Goal: Information Seeking & Learning: Learn about a topic

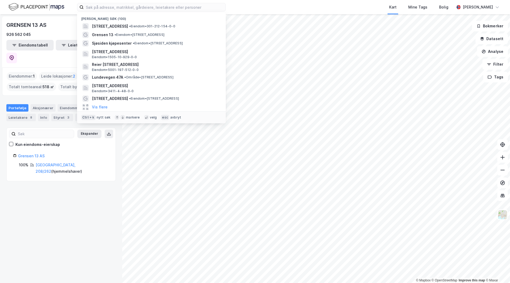
click at [127, 9] on input at bounding box center [155, 7] width 142 height 8
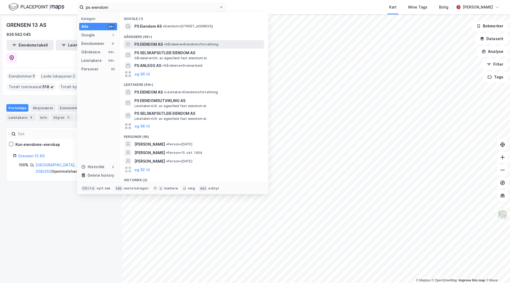
type input "ps eiendom"
click at [166, 46] on div "PS EIENDOM AS • Gårdeiere • Eiendomsforvaltning" at bounding box center [198, 44] width 129 height 6
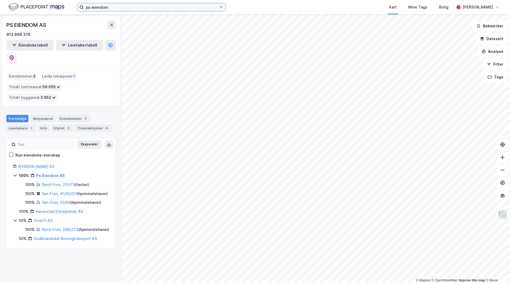
click at [110, 6] on input "ps eiendom" at bounding box center [151, 7] width 135 height 8
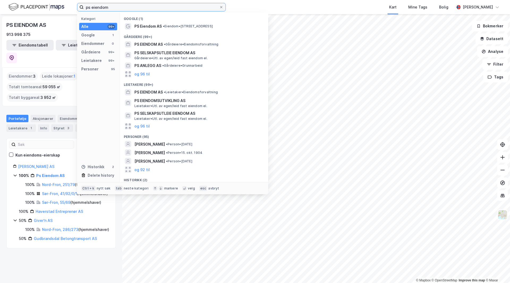
click at [110, 6] on input "ps eiendom" at bounding box center [151, 7] width 135 height 8
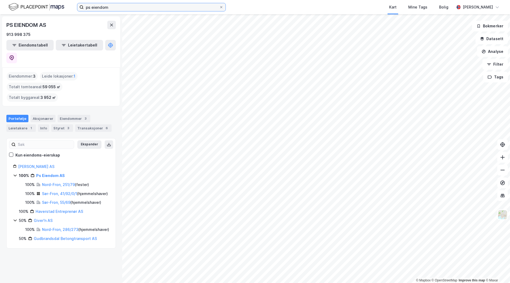
click at [111, 11] on input "ps eiendom" at bounding box center [151, 7] width 135 height 8
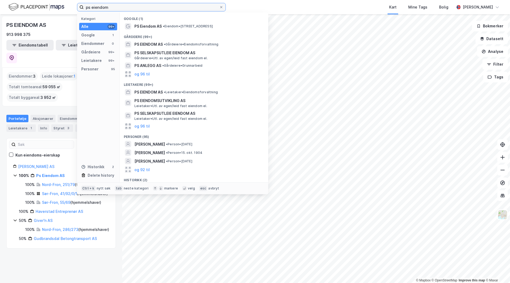
drag, startPoint x: 111, startPoint y: 11, endPoint x: 59, endPoint y: 4, distance: 52.7
click at [58, 4] on div "ps eiendom Kategori Alle 99+ Google 1 Eiendommer 0 Gårdeiere 99+ Leietakere 99+…" at bounding box center [255, 7] width 510 height 14
type input "r"
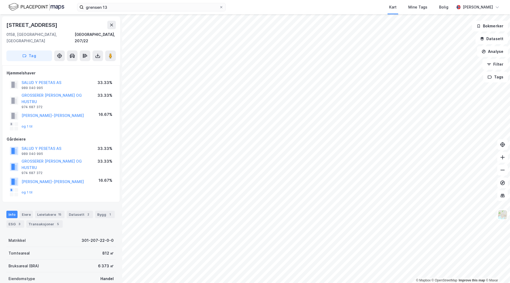
drag, startPoint x: 65, startPoint y: 126, endPoint x: 56, endPoint y: 125, distance: 9.1
click at [56, 125] on div "Hjemmelshaver SALUD Y PESETAS AS 989 040 995 33.33% GROSSERER [PERSON_NAME] OG …" at bounding box center [61, 134] width 109 height 128
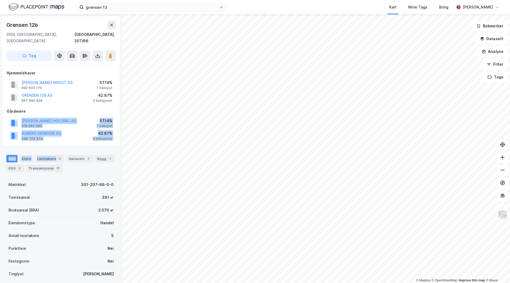
drag, startPoint x: 62, startPoint y: 142, endPoint x: 73, endPoint y: 104, distance: 40.0
click at [73, 104] on div "Grensen 12b [GEOGRAPHIC_DATA], 207/66 Tag Hjemmelshaver VARNER INVEST AS 992 60…" at bounding box center [61, 148] width 122 height 268
drag, startPoint x: 74, startPoint y: 104, endPoint x: 67, endPoint y: 104, distance: 6.6
click at [67, 108] on div "Gårdeiere" at bounding box center [61, 111] width 109 height 6
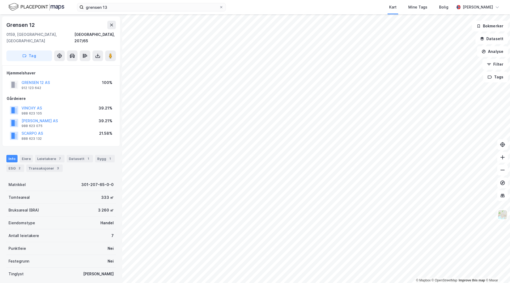
drag, startPoint x: 68, startPoint y: 100, endPoint x: 65, endPoint y: 93, distance: 8.2
click at [63, 95] on div "Gårdeiere" at bounding box center [61, 98] width 109 height 6
click at [45, 79] on div "GRENSEN 12 AS" at bounding box center [36, 82] width 28 height 6
click at [0, 0] on button "GRENSEN 12 AS" at bounding box center [0, 0] width 0 height 0
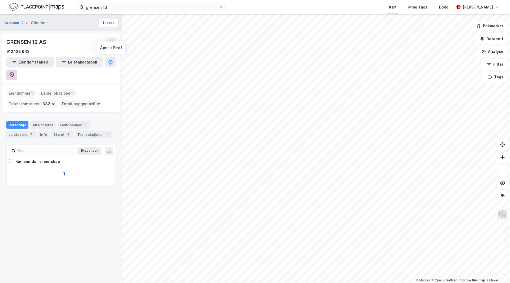
click at [14, 72] on icon at bounding box center [12, 74] width 5 height 5
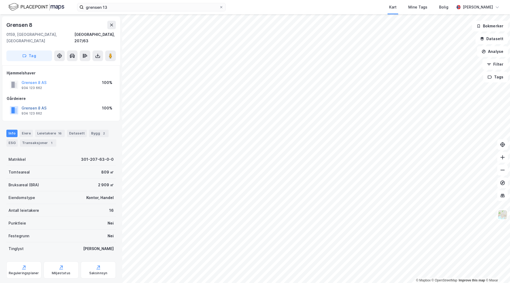
click at [0, 0] on button "Grensen 8 AS" at bounding box center [0, 0] width 0 height 0
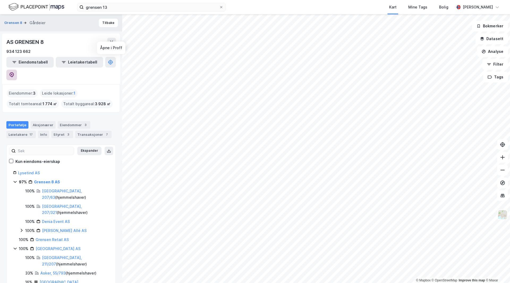
click at [17, 70] on button at bounding box center [11, 75] width 11 height 11
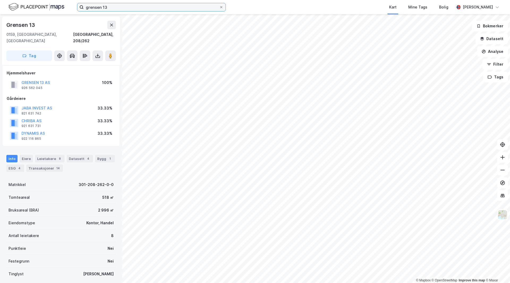
click at [118, 6] on input "grensen 13" at bounding box center [151, 7] width 135 height 8
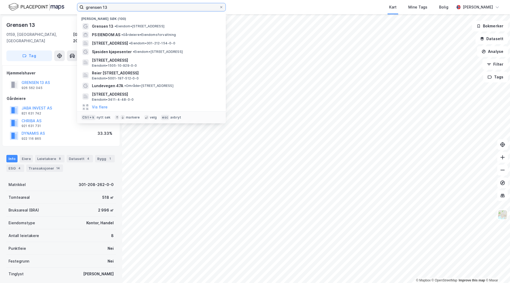
click at [118, 6] on input "grensen 13" at bounding box center [151, 7] width 135 height 8
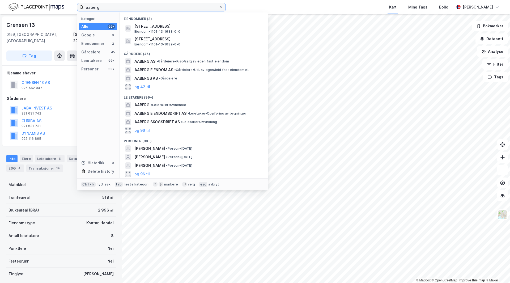
click at [110, 5] on input "aaberg" at bounding box center [151, 7] width 135 height 8
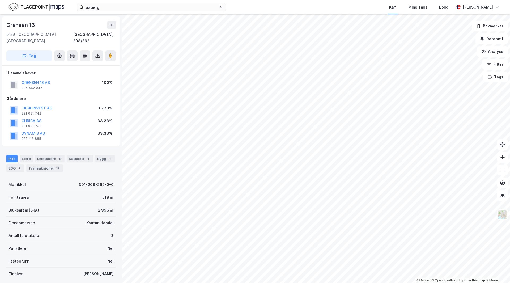
drag, startPoint x: 254, startPoint y: 6, endPoint x: 248, endPoint y: 6, distance: 5.8
click at [248, 6] on div "aaberg Kart Mine Tags Bolig [PERSON_NAME]" at bounding box center [255, 7] width 510 height 14
click at [159, 6] on input "aaberg" at bounding box center [151, 7] width 135 height 8
drag, startPoint x: 281, startPoint y: 11, endPoint x: 184, endPoint y: 10, distance: 96.7
click at [184, 9] on input "aaberg" at bounding box center [151, 7] width 135 height 8
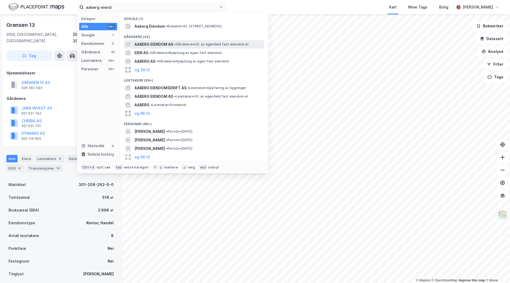
click at [173, 47] on span "AABERG EIENDOM AS" at bounding box center [153, 44] width 39 height 6
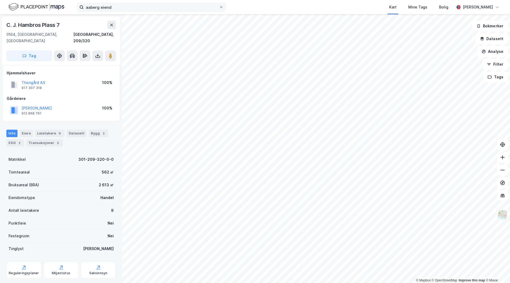
drag, startPoint x: 118, startPoint y: 12, endPoint x: 117, endPoint y: 9, distance: 3.2
click at [117, 11] on div "aaberg eiend Kart Mine Tags Bolig [PERSON_NAME]" at bounding box center [255, 7] width 510 height 14
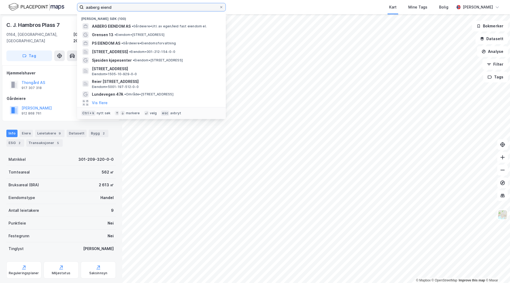
click at [117, 9] on input "aaberg eiend" at bounding box center [151, 7] width 135 height 8
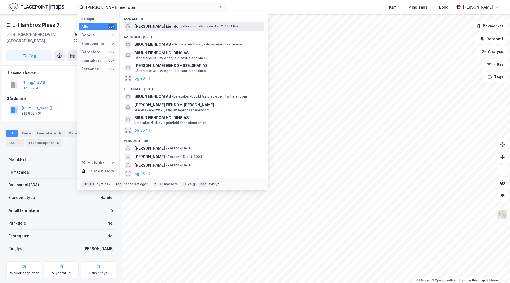
click at [148, 22] on div "[PERSON_NAME] Eiendom • Eiendom • [STREET_ADDRESS]" at bounding box center [194, 26] width 140 height 8
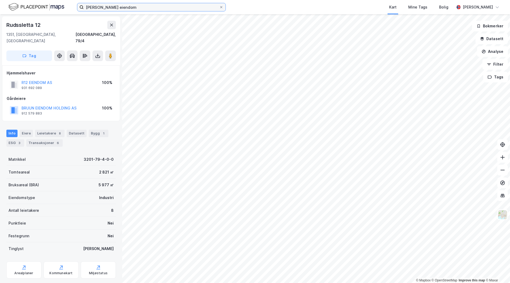
click at [113, 7] on input "[PERSON_NAME] eiendom" at bounding box center [151, 7] width 135 height 8
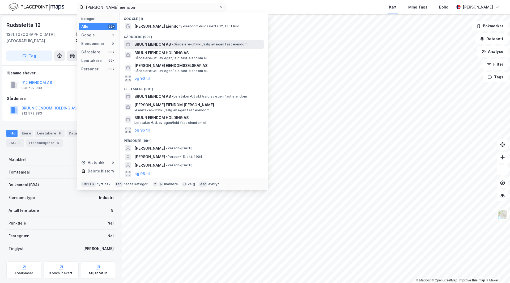
click at [166, 46] on span "BRUUN EIENDOM AS" at bounding box center [152, 44] width 36 height 6
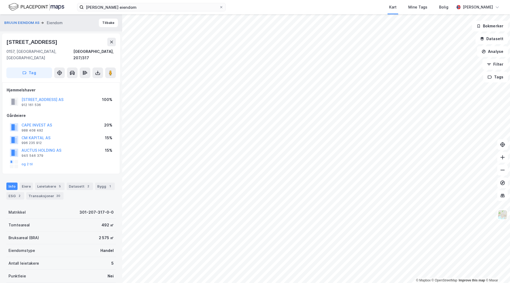
drag, startPoint x: 89, startPoint y: 108, endPoint x: 84, endPoint y: 108, distance: 5.6
click at [119, 10] on input "[PERSON_NAME] eiendom" at bounding box center [151, 7] width 135 height 8
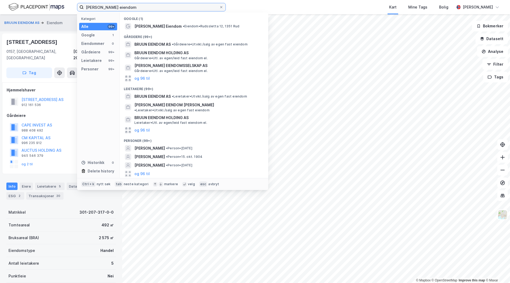
click at [119, 10] on input "[PERSON_NAME] eiendom" at bounding box center [151, 7] width 135 height 8
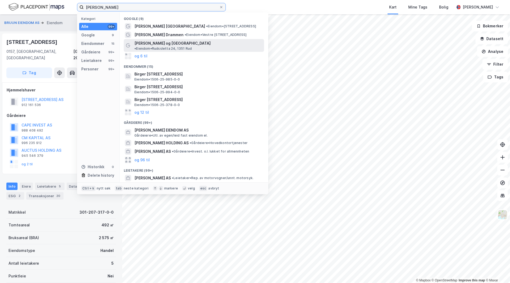
type input "[PERSON_NAME]"
click at [155, 41] on span "[PERSON_NAME] og [GEOGRAPHIC_DATA]" at bounding box center [172, 43] width 76 height 6
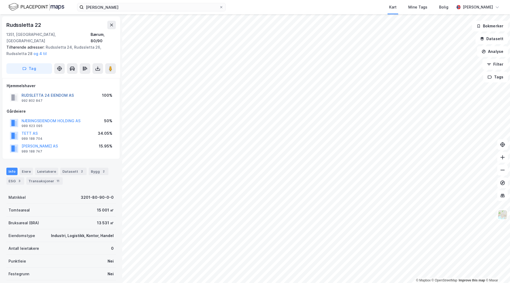
click at [0, 0] on button "RUDSLETTA 24 EIENDOM AS" at bounding box center [0, 0] width 0 height 0
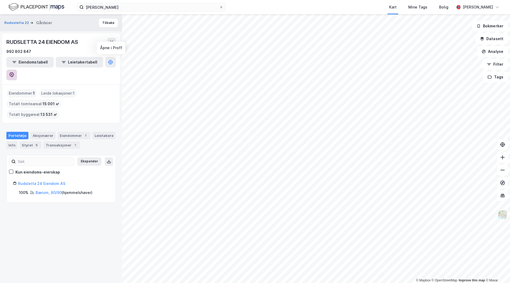
click at [14, 72] on icon at bounding box center [11, 74] width 5 height 5
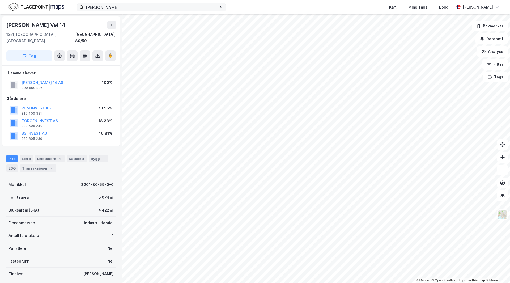
click at [220, 8] on icon at bounding box center [221, 7] width 3 height 3
click at [219, 8] on input "[PERSON_NAME]" at bounding box center [151, 7] width 135 height 8
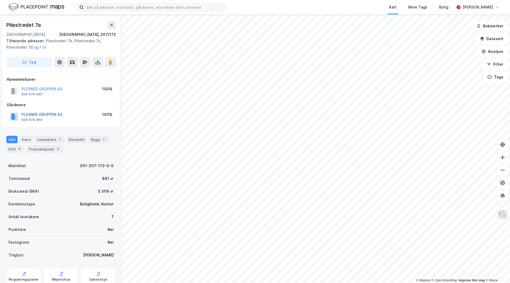
click at [0, 0] on button "PLESNER GRUPPEN AS" at bounding box center [0, 0] width 0 height 0
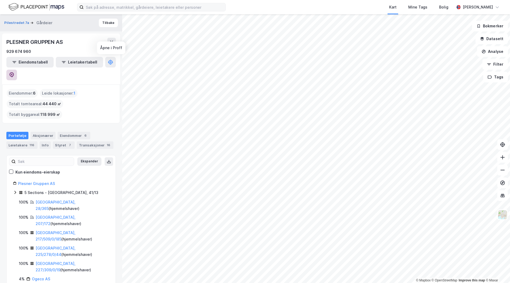
click at [17, 70] on button at bounding box center [11, 75] width 11 height 11
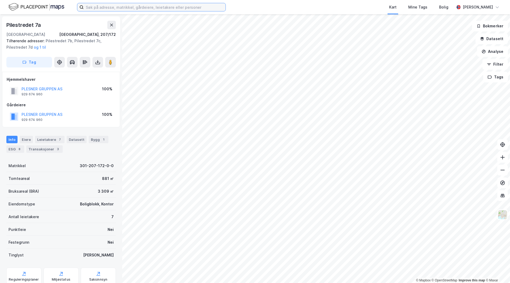
click at [121, 8] on input at bounding box center [155, 7] width 142 height 8
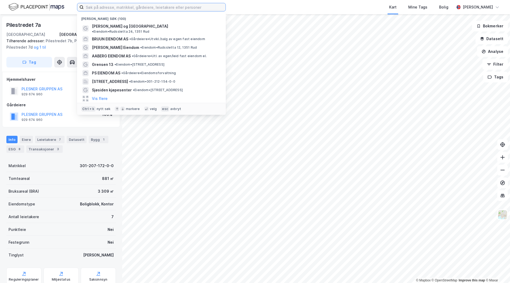
type input "p"
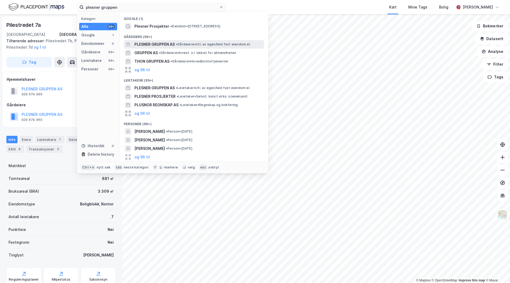
click at [174, 48] on div "PLESNER GRUPPEN AS • Gårdeiere • Utl. av egen/leid fast eiendom el." at bounding box center [194, 44] width 140 height 8
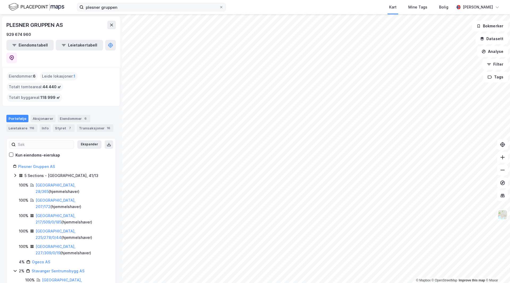
drag, startPoint x: 119, startPoint y: 12, endPoint x: 126, endPoint y: 8, distance: 7.5
click at [121, 10] on div "plesner gruppen Kart Mine Tags Bolig [PERSON_NAME]" at bounding box center [255, 7] width 510 height 14
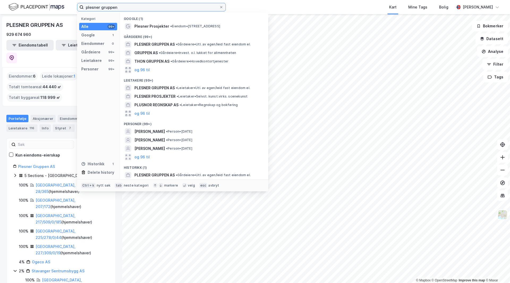
click at [126, 8] on input "plesner gruppen" at bounding box center [151, 7] width 135 height 8
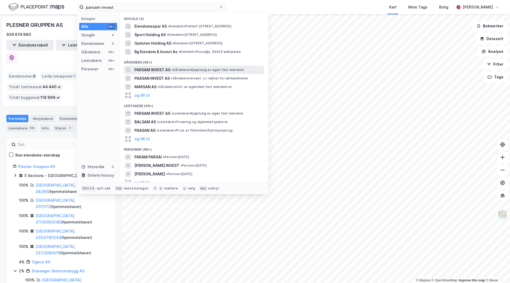
click at [154, 70] on span "PARSAM INVEST AS" at bounding box center [152, 70] width 36 height 6
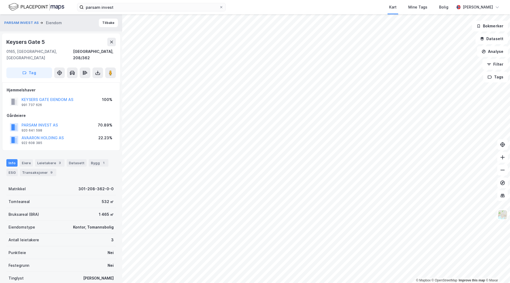
click at [80, 104] on div "Hjemmelshaver KEYSERS GATE EIENDOM AS 991 737 626 100% Gårdeiere PARSAM INVEST …" at bounding box center [61, 116] width 109 height 59
click at [120, 12] on div "parsam invest Kart Mine Tags Bolig [PERSON_NAME]" at bounding box center [255, 7] width 510 height 14
click at [124, 8] on input "parsam invest" at bounding box center [151, 7] width 135 height 8
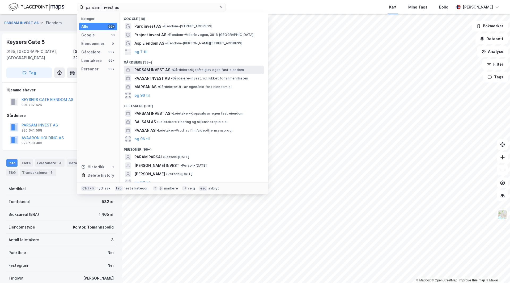
click at [173, 70] on span "•" at bounding box center [172, 70] width 2 height 4
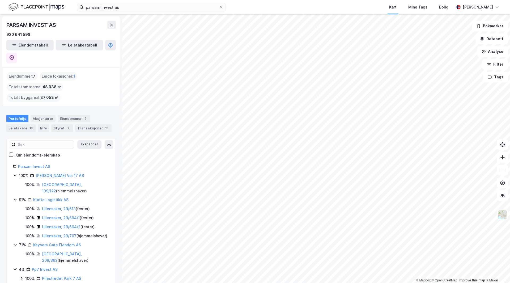
click at [91, 73] on div "Eiendommer : 7 Leide lokasjoner : 1 Totalt tomteareal : 48 938 ㎡ Totalt byggare…" at bounding box center [61, 87] width 109 height 30
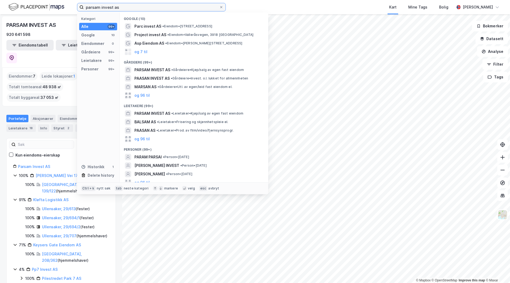
click at [120, 4] on input "parsam invest as" at bounding box center [151, 7] width 135 height 8
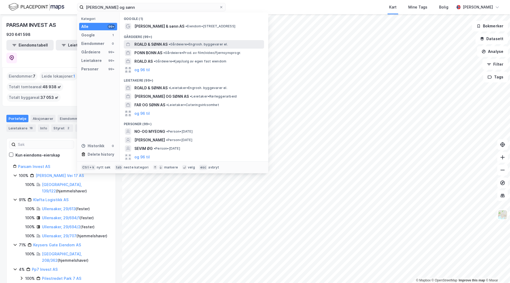
click at [149, 44] on span "ROALD & SØNN AS" at bounding box center [150, 44] width 33 height 6
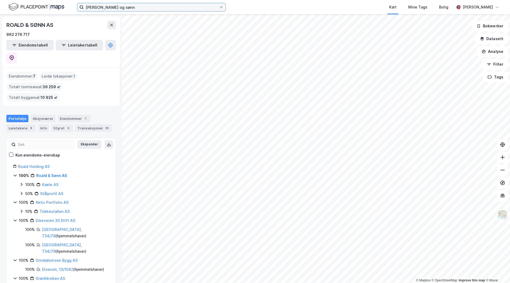
click at [128, 7] on input "[PERSON_NAME] og sønn" at bounding box center [151, 7] width 135 height 8
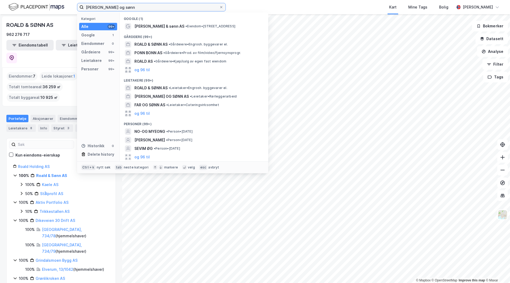
click at [128, 7] on input "[PERSON_NAME] og sønn" at bounding box center [151, 7] width 135 height 8
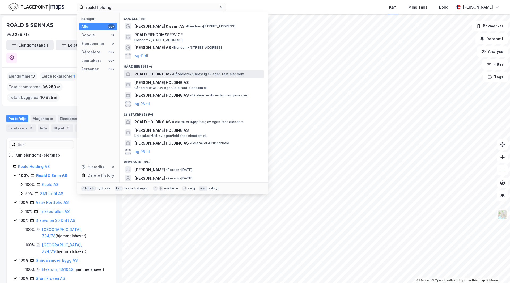
click at [157, 75] on span "ROALD HOLDING AS" at bounding box center [152, 74] width 36 height 6
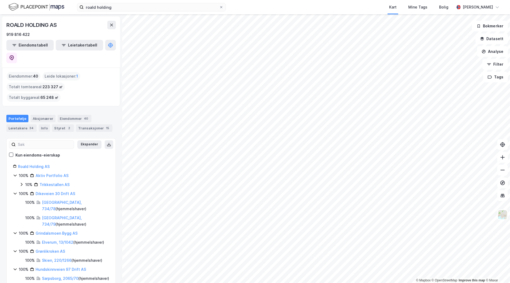
click at [252, 13] on div "roald holding Kart Mine Tags Bolig [PERSON_NAME] © Mapbox © OpenStreetMap Impro…" at bounding box center [255, 141] width 510 height 283
click at [127, 7] on input "roald holding" at bounding box center [151, 7] width 135 height 8
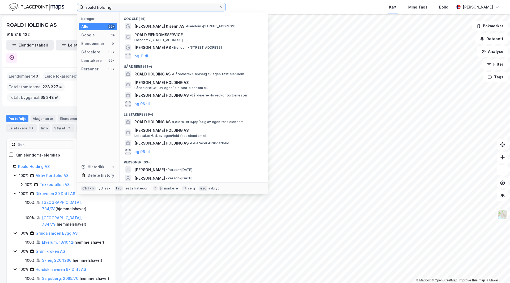
click at [127, 7] on input "roald holding" at bounding box center [151, 7] width 135 height 8
type input "dvill"
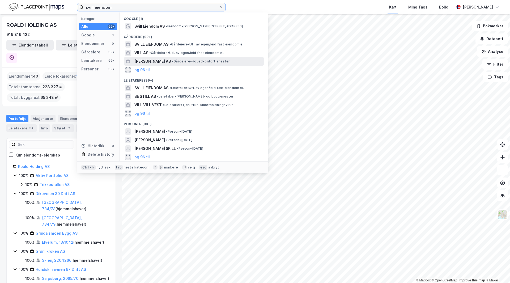
drag, startPoint x: 138, startPoint y: 9, endPoint x: 164, endPoint y: 65, distance: 61.9
click at [138, 9] on input "svill eiendom" at bounding box center [151, 7] width 135 height 8
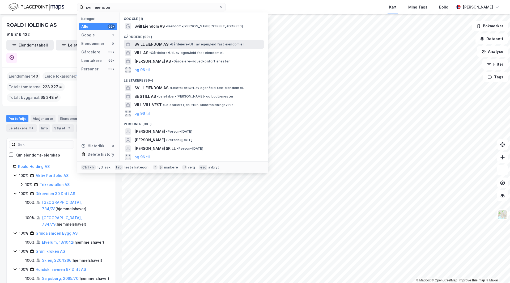
click at [153, 47] on span "SVILL EIENDOM AS" at bounding box center [151, 44] width 34 height 6
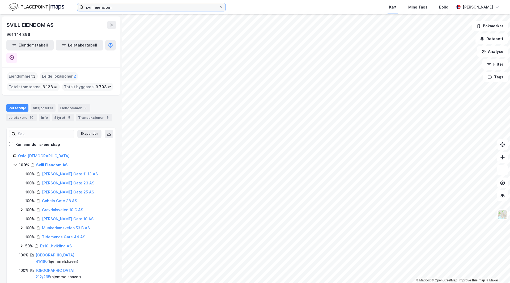
click at [120, 3] on input "svill eiendom" at bounding box center [151, 7] width 135 height 8
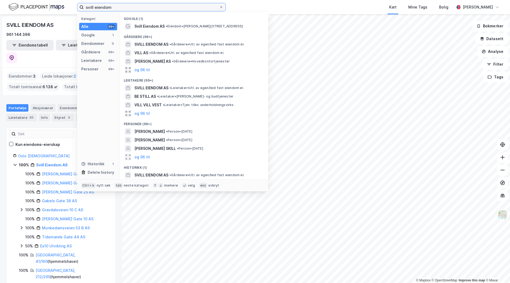
click at [120, 3] on input "svill eiendom" at bounding box center [151, 7] width 135 height 8
type input "byggtjkeni"
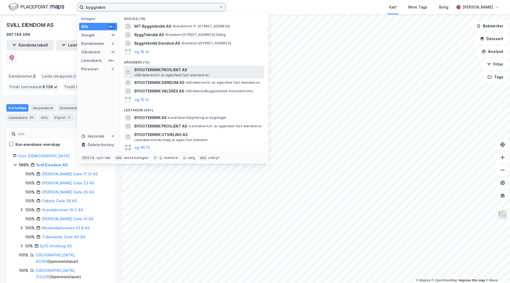
type input "byggtekni"
click at [186, 71] on span "BYGGTEKNIKK PROSJEKT AS" at bounding box center [160, 70] width 53 height 6
